Goal: Task Accomplishment & Management: Manage account settings

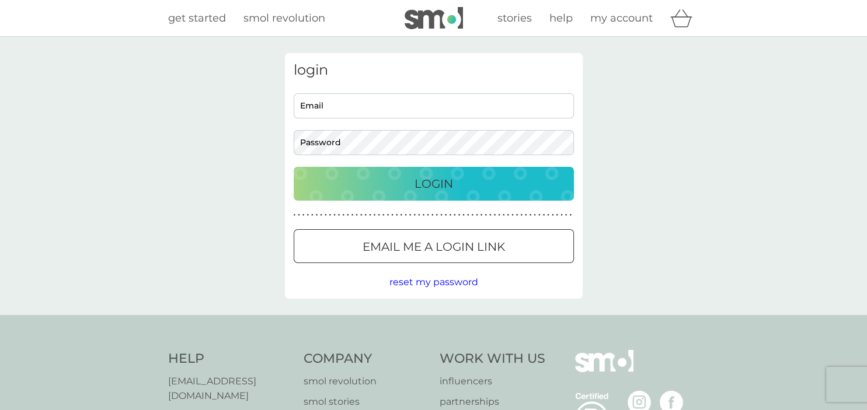
type input "[EMAIL_ADDRESS][DOMAIN_NAME]"
click at [434, 185] on p "Login" at bounding box center [433, 184] width 39 height 19
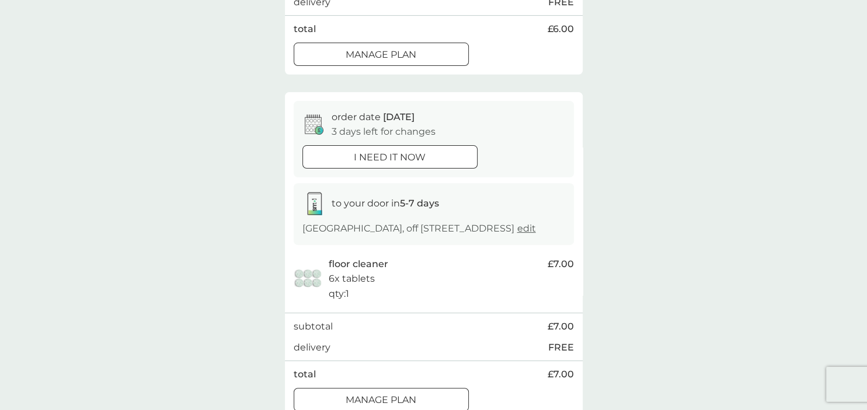
scroll to position [367, 0]
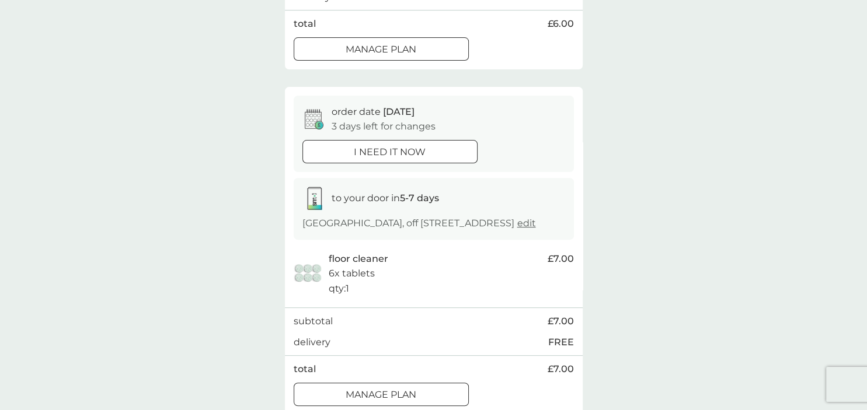
click at [424, 386] on button "Manage plan" at bounding box center [381, 394] width 175 height 23
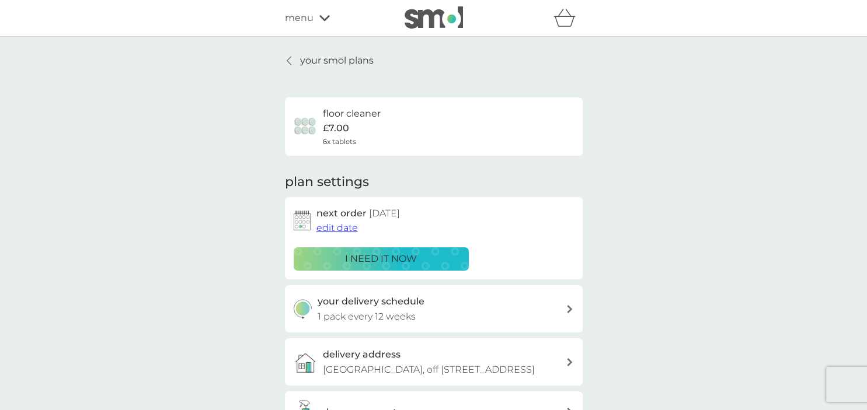
click at [341, 225] on span "edit date" at bounding box center [336, 227] width 41 height 11
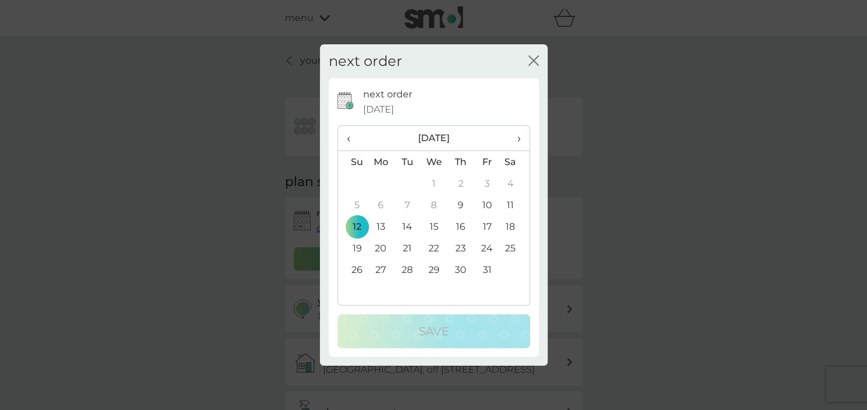
click at [520, 139] on span "›" at bounding box center [514, 138] width 12 height 25
click at [359, 273] on td "23" at bounding box center [353, 270] width 30 height 22
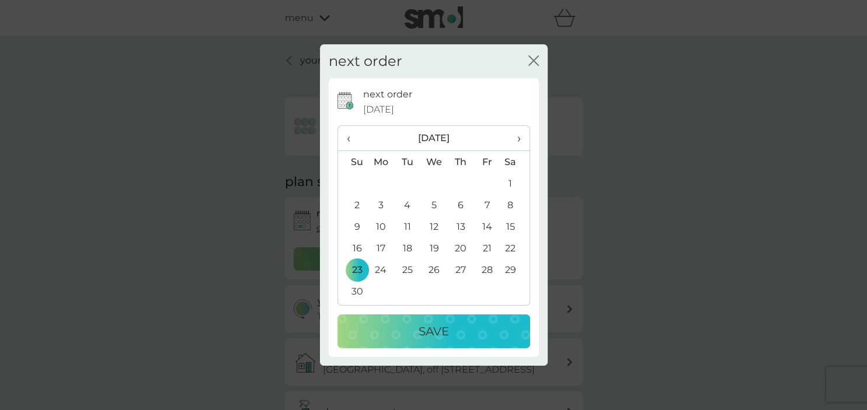
click at [421, 330] on p "Save" at bounding box center [434, 331] width 30 height 19
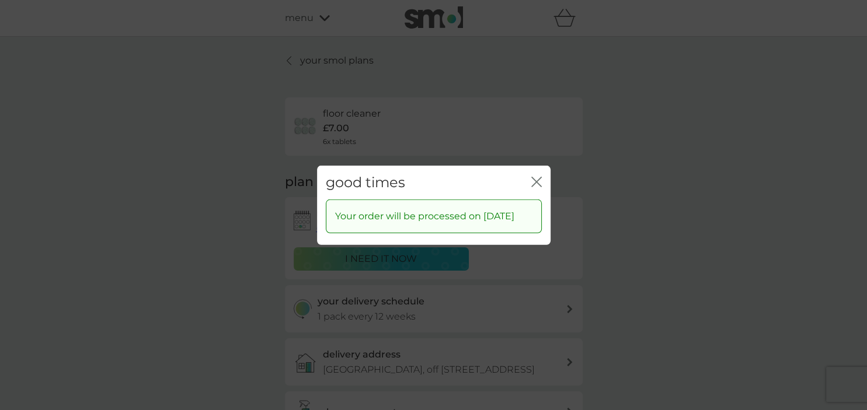
click at [533, 176] on icon "close" at bounding box center [536, 181] width 11 height 11
